Goal: Task Accomplishment & Management: Use online tool/utility

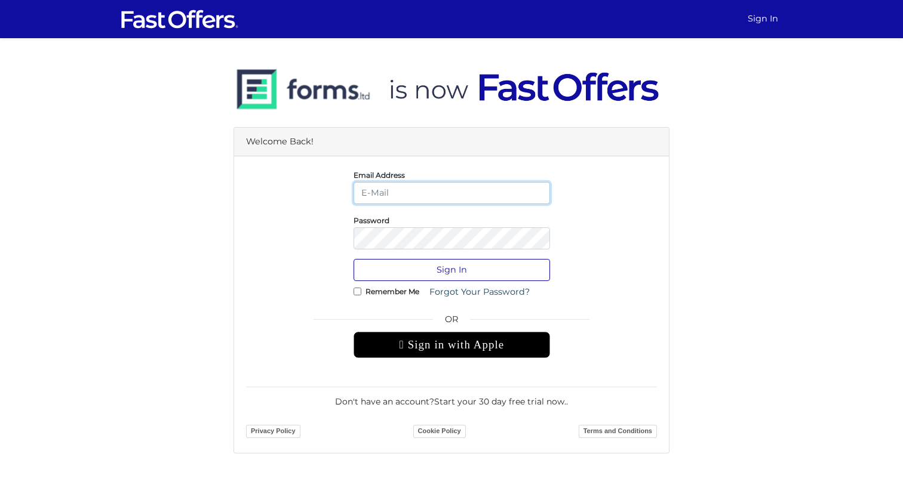
type input "info@falesha.com"
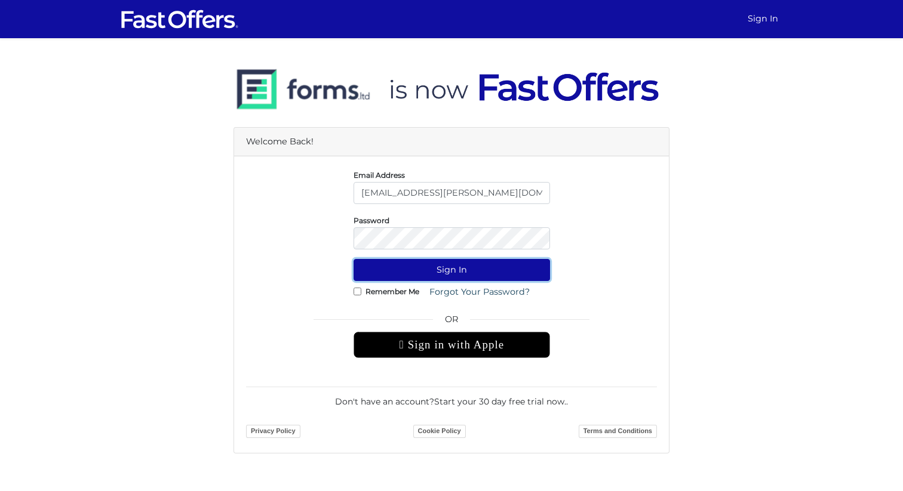
click at [420, 269] on button "Sign In" at bounding box center [451, 270] width 196 height 22
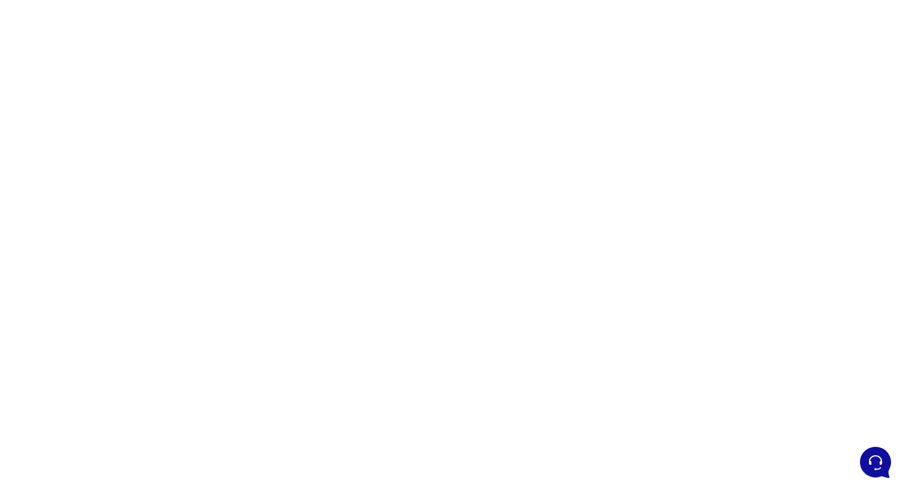
scroll to position [54, 0]
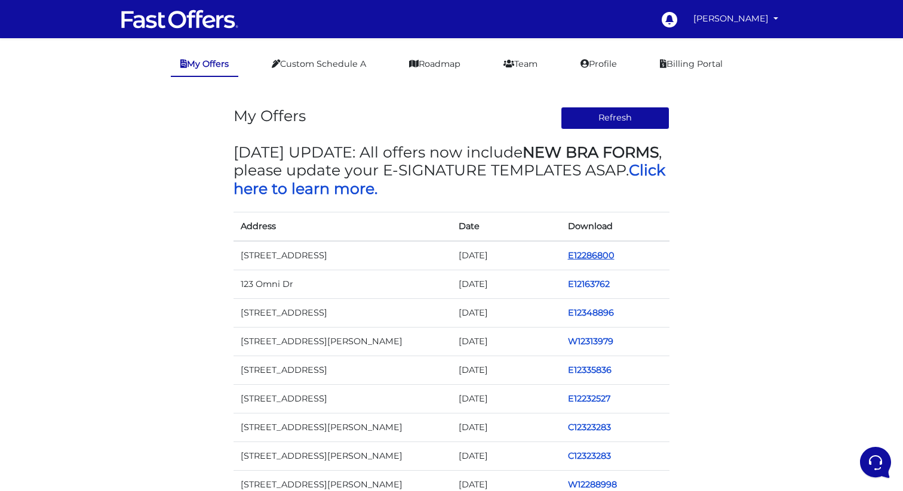
click at [578, 256] on link "E12286800" at bounding box center [591, 255] width 47 height 11
